Goal: Task Accomplishment & Management: Manage account settings

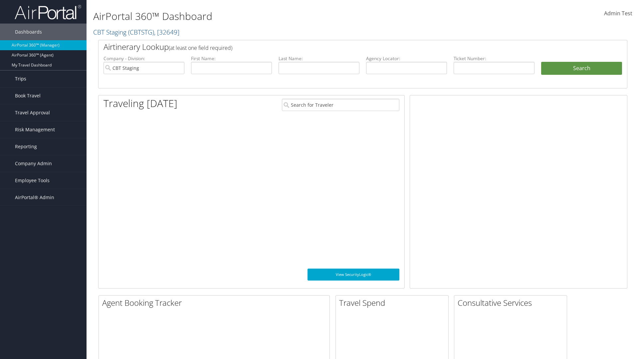
click at [43, 79] on link "Trips" at bounding box center [43, 79] width 87 height 17
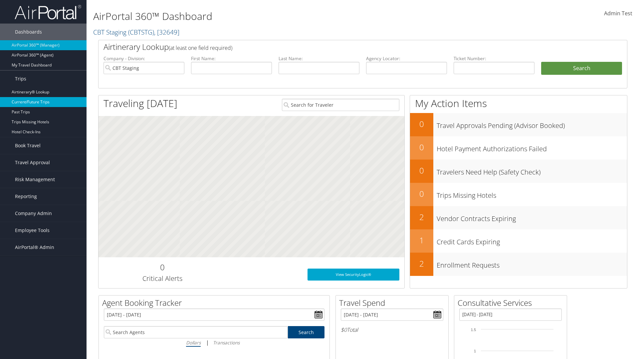
click at [43, 102] on link "Current/Future Trips" at bounding box center [43, 102] width 87 height 10
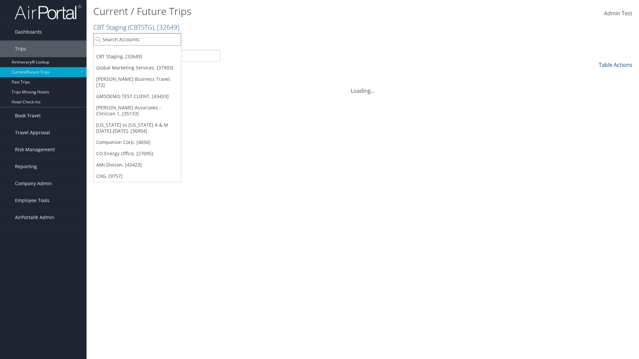
click at [137, 39] on input "search" at bounding box center [137, 39] width 88 height 12
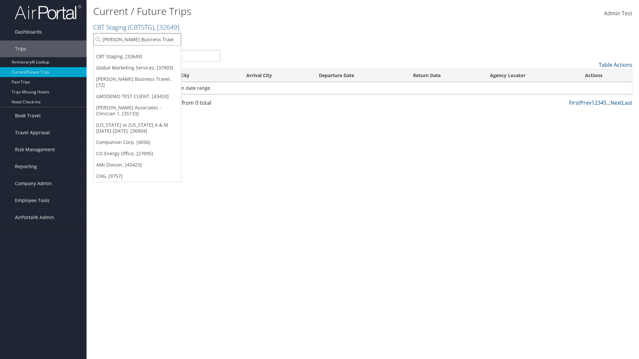
type input "[PERSON_NAME] Business Travel"
click at [146, 52] on div "Christopherson Business Travel (C10001), [72]" at bounding box center [146, 52] width 113 height 6
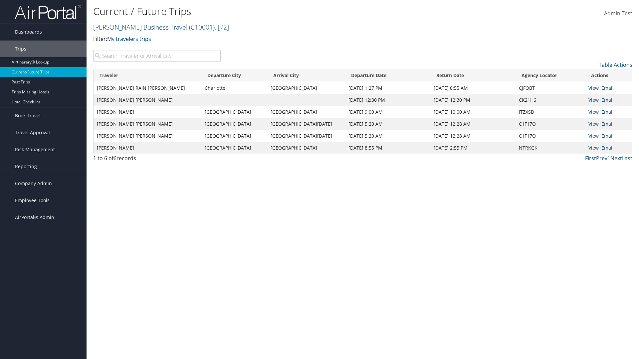
click at [157, 56] on input "search" at bounding box center [156, 56] width 127 height 12
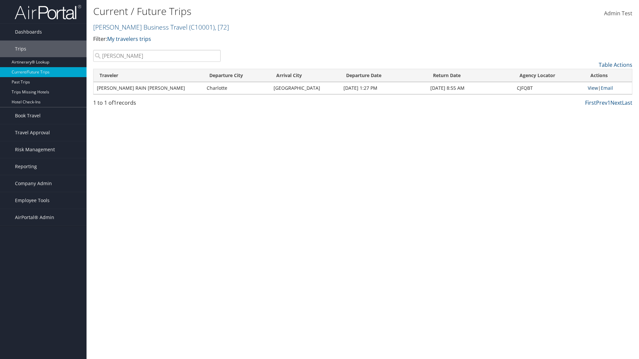
type input "TATUM"
click at [592, 88] on link "View" at bounding box center [593, 88] width 10 height 6
click at [43, 184] on span "Company Admin" at bounding box center [33, 183] width 37 height 17
click at [0, 0] on link "Airtinerary® Settings" at bounding box center [0, 0] width 0 height 0
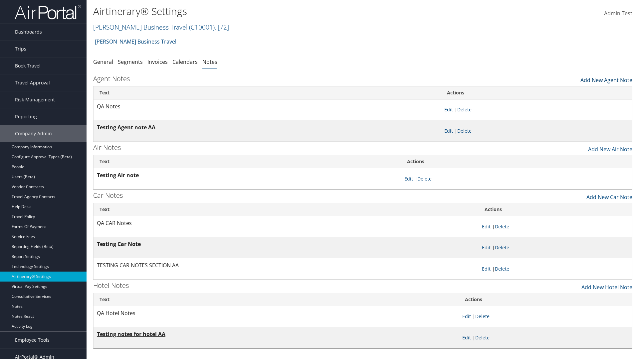
click at [606, 79] on link "Add New Agent Note" at bounding box center [606, 78] width 52 height 11
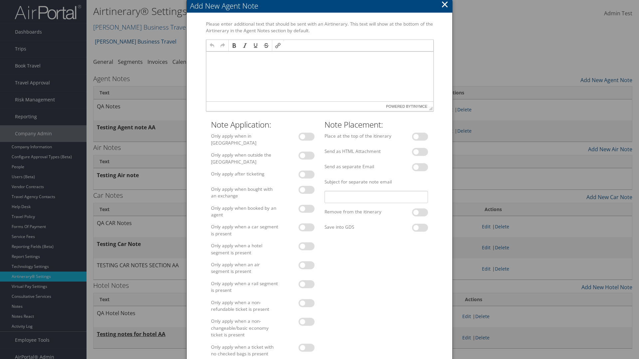
click at [319, 58] on p at bounding box center [320, 57] width 222 height 5
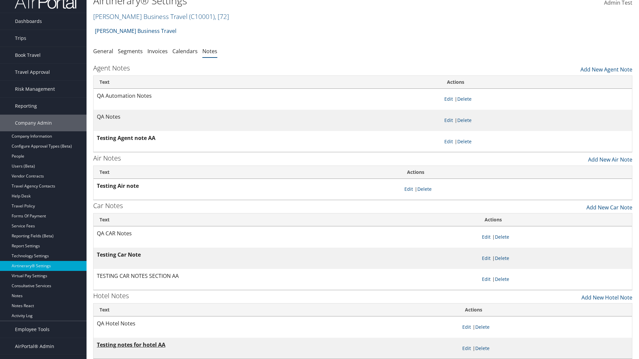
scroll to position [11, 0]
click at [466, 99] on link "Delete" at bounding box center [464, 99] width 14 height 6
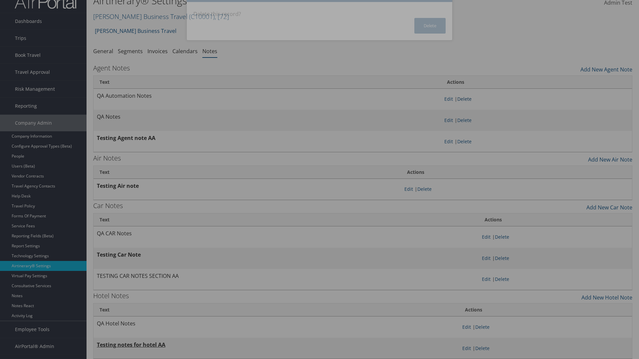
scroll to position [0, 0]
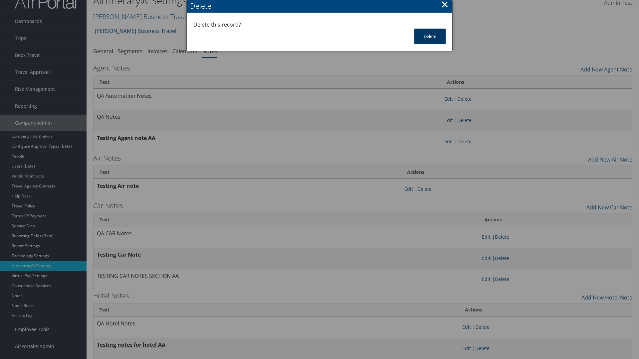
click at [430, 36] on button "Delete" at bounding box center [429, 37] width 31 height 16
